Goal: Transaction & Acquisition: Purchase product/service

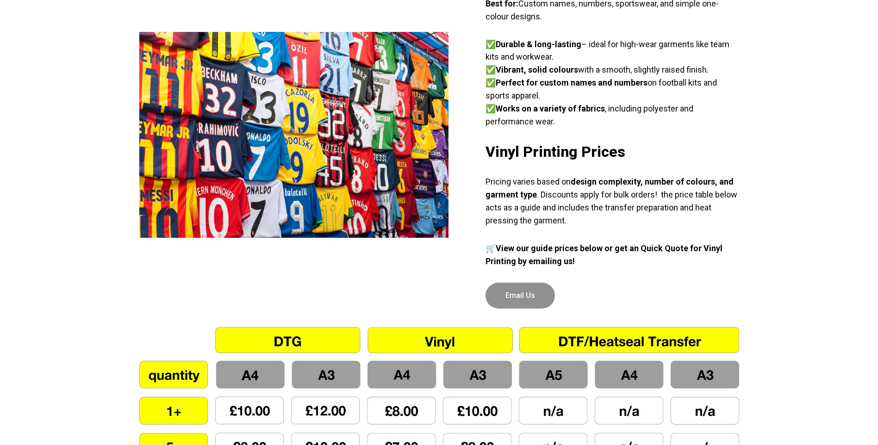
scroll to position [555, 0]
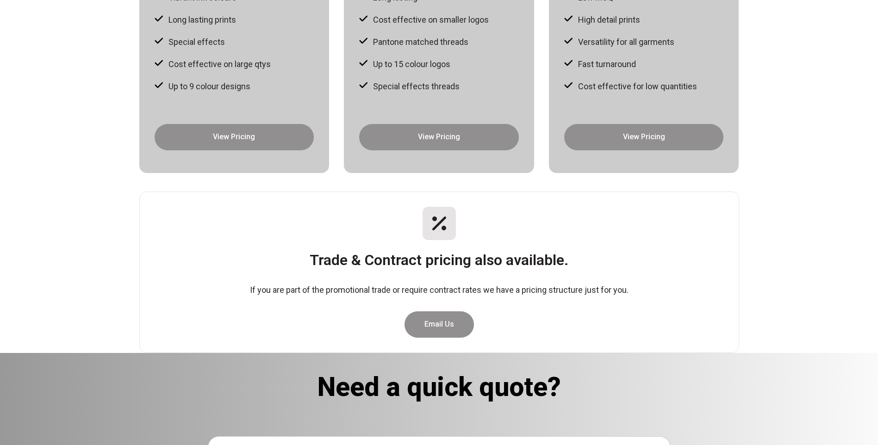
scroll to position [231, 0]
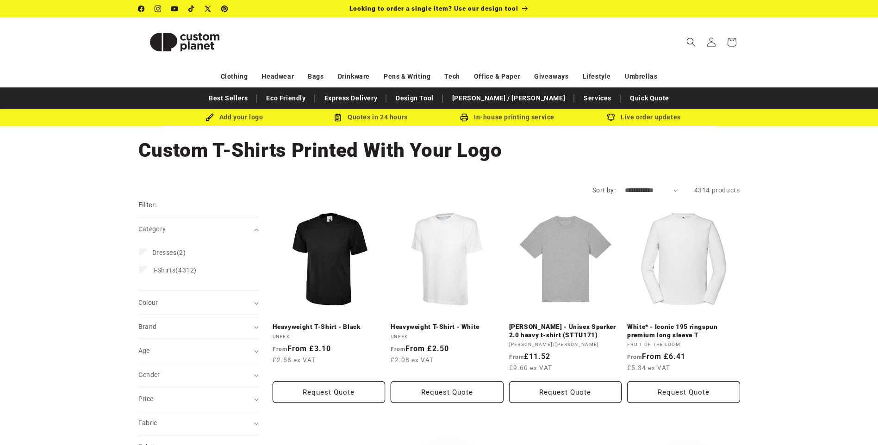
scroll to position [93, 0]
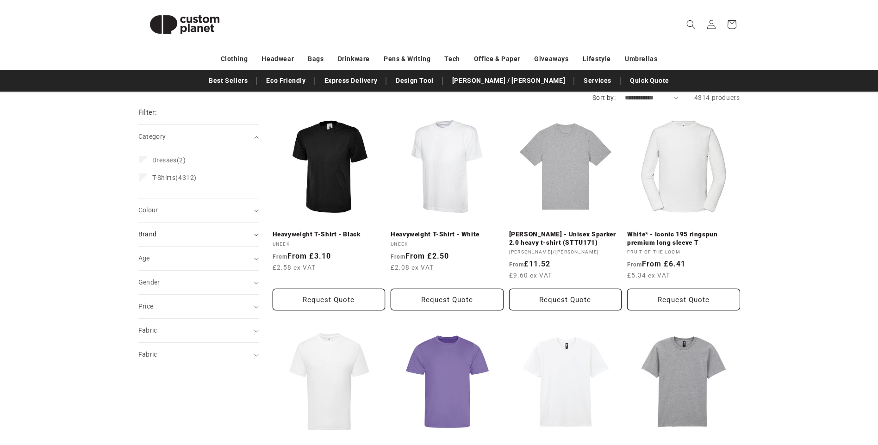
click at [256, 232] on summary "Brand (0)" at bounding box center [198, 235] width 120 height 24
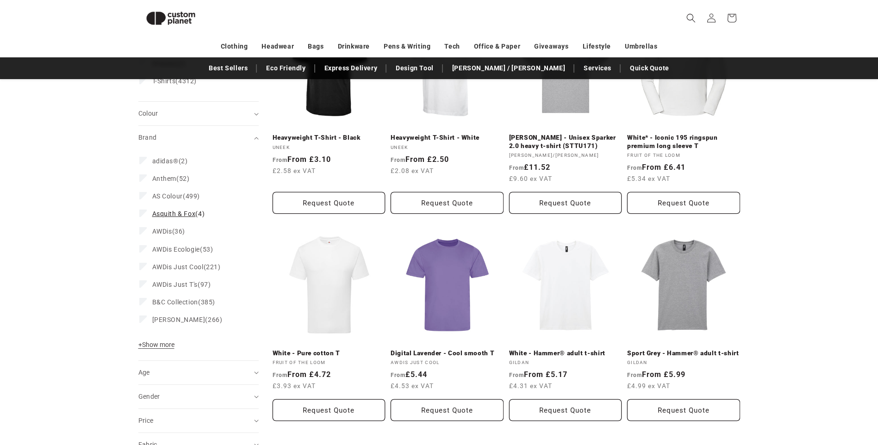
scroll to position [173, 0]
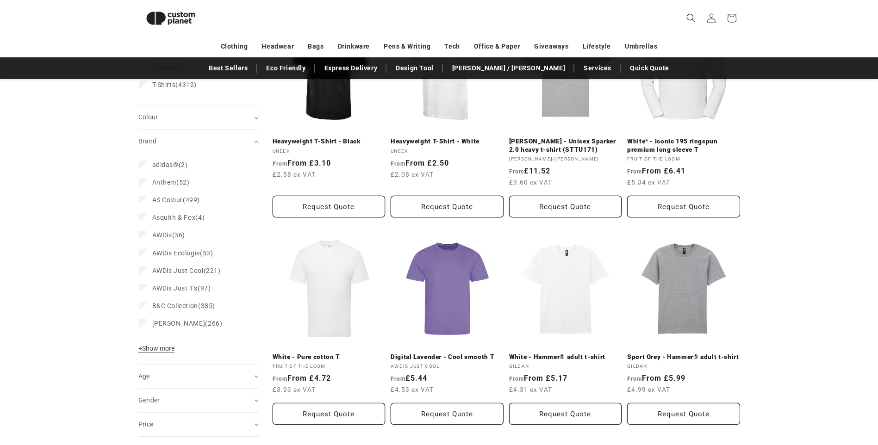
click at [165, 348] on span "+ Show more" at bounding box center [156, 348] width 36 height 7
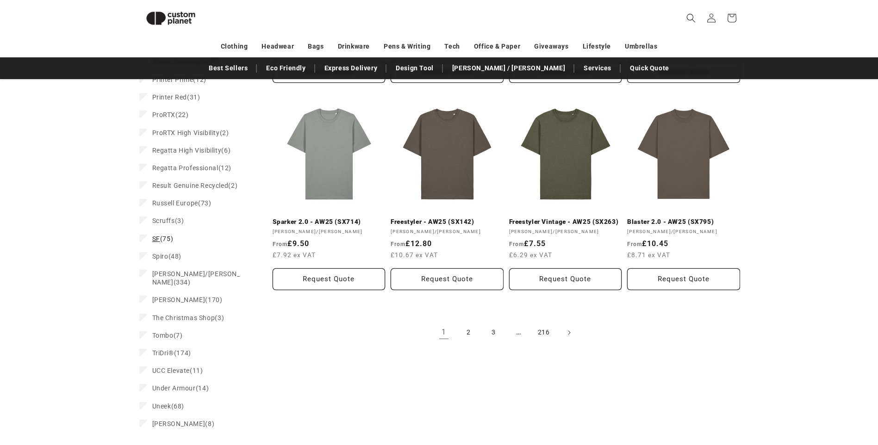
scroll to position [960, 0]
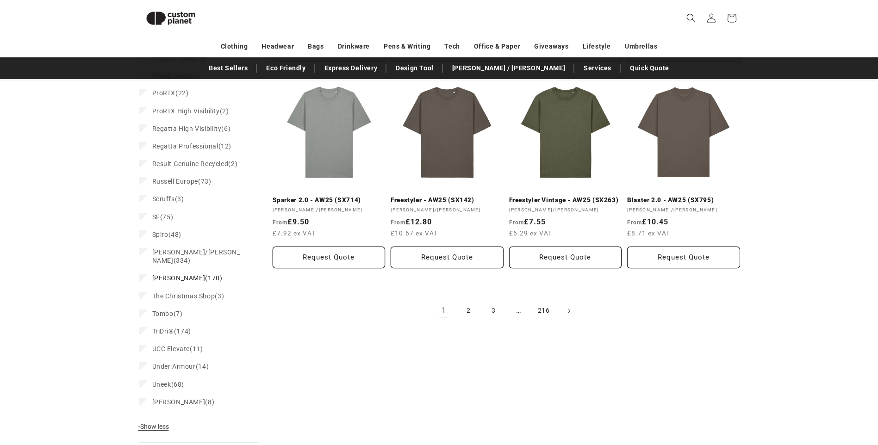
click at [168, 274] on span "Tee Jays" at bounding box center [178, 277] width 53 height 7
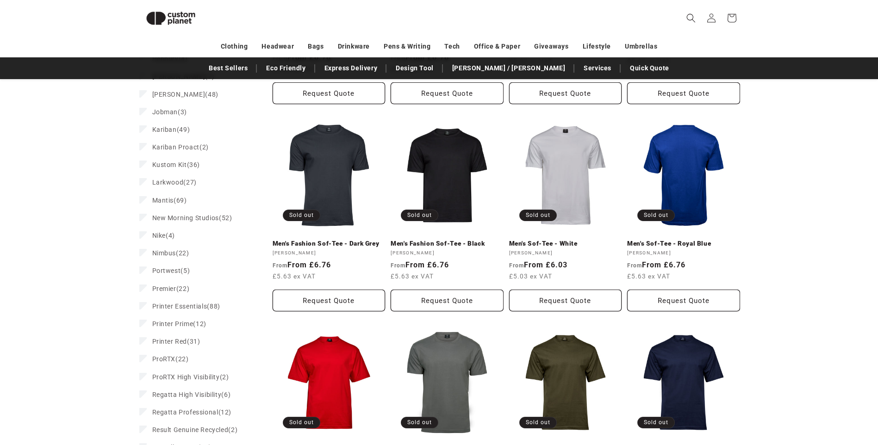
scroll to position [856, 0]
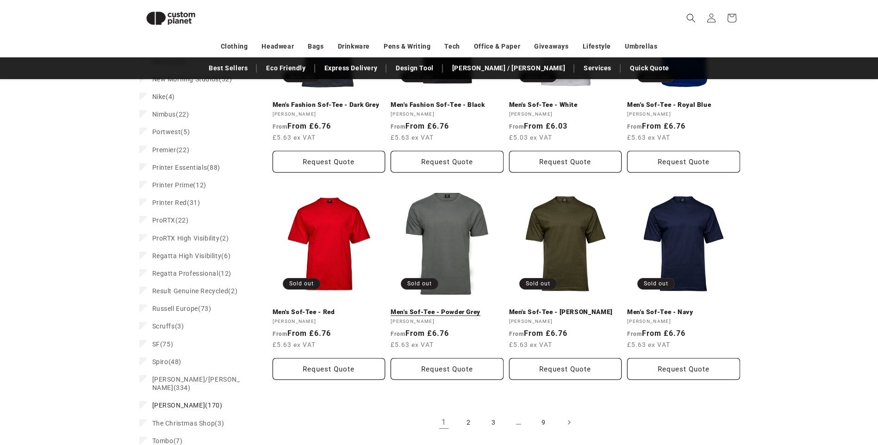
click at [442, 308] on link "Men's Sof-Tee - Powder Grey" at bounding box center [447, 312] width 113 height 8
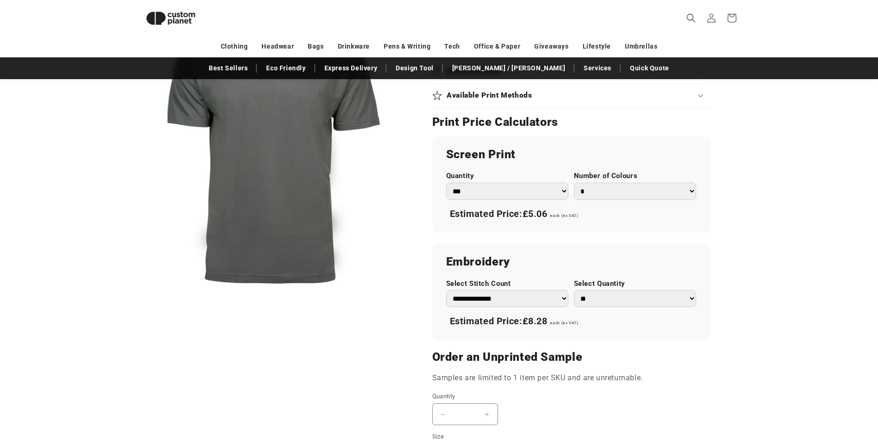
scroll to position [450, 0]
click at [460, 193] on select "*** *** *** **** **** **** ***** *****" at bounding box center [507, 190] width 122 height 17
select select "***"
click at [446, 182] on select "*** *** *** **** **** **** ***** *****" at bounding box center [507, 190] width 122 height 17
click at [689, 192] on select "* * * * * * *" at bounding box center [635, 190] width 122 height 17
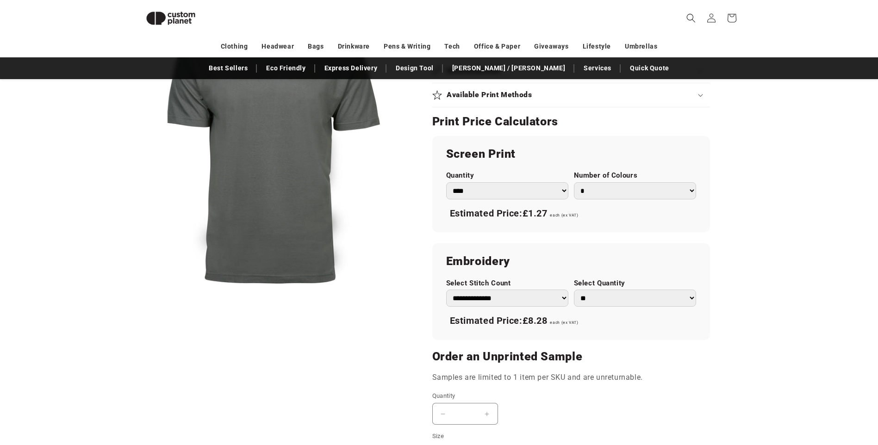
click at [574, 182] on select "* * * * * * *" at bounding box center [635, 190] width 122 height 17
click at [691, 192] on select "* * * * * * *" at bounding box center [635, 190] width 122 height 17
select select "*"
click at [574, 182] on select "* * * * * * *" at bounding box center [635, 190] width 122 height 17
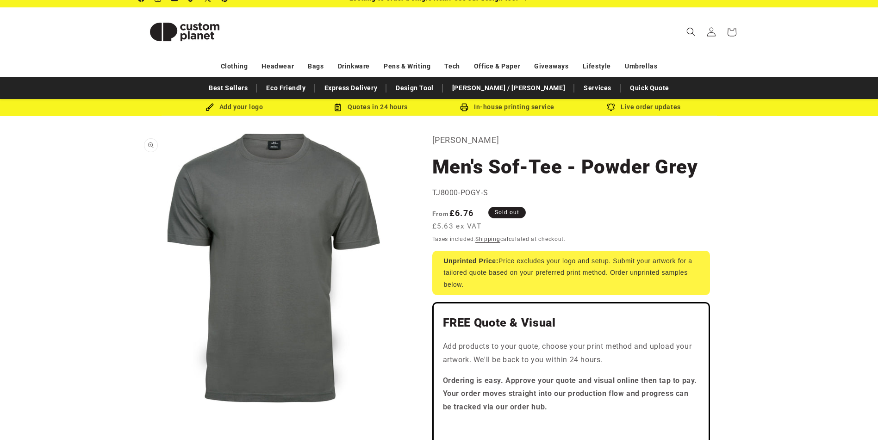
scroll to position [0, 0]
